Goal: Information Seeking & Learning: Compare options

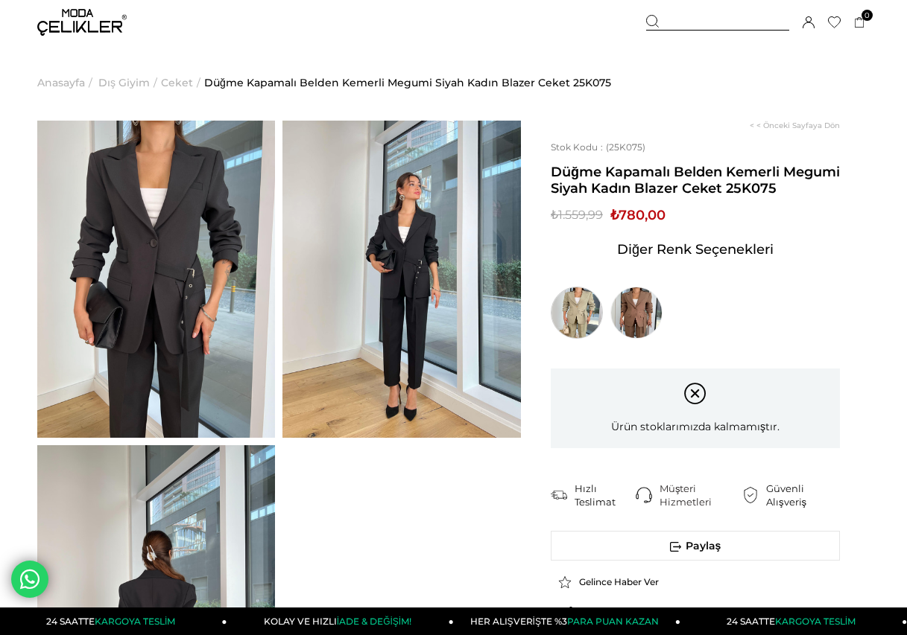
click at [589, 294] on img at bounding box center [577, 313] width 52 height 52
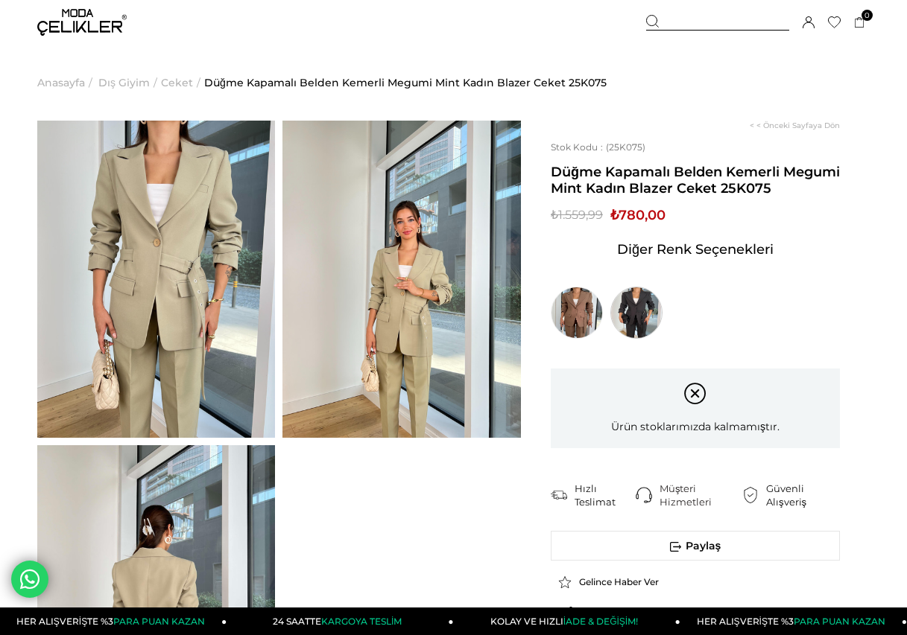
click at [641, 315] on img at bounding box center [636, 313] width 52 height 52
